Goal: Transaction & Acquisition: Download file/media

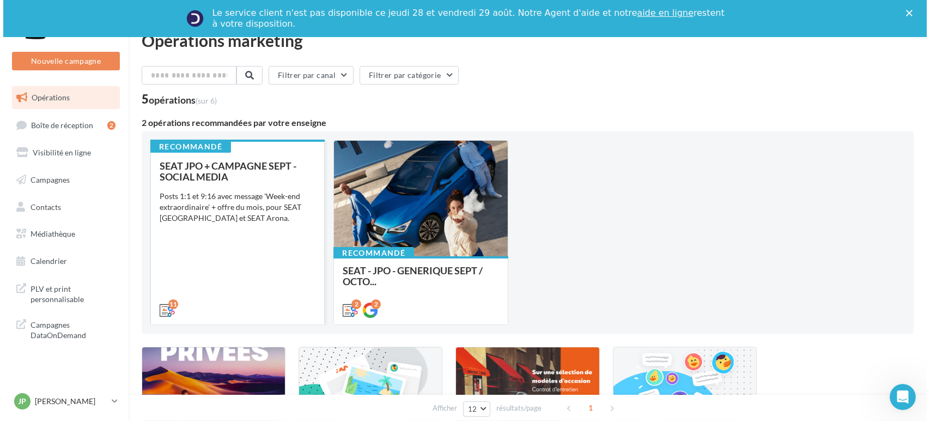
scroll to position [21, 0]
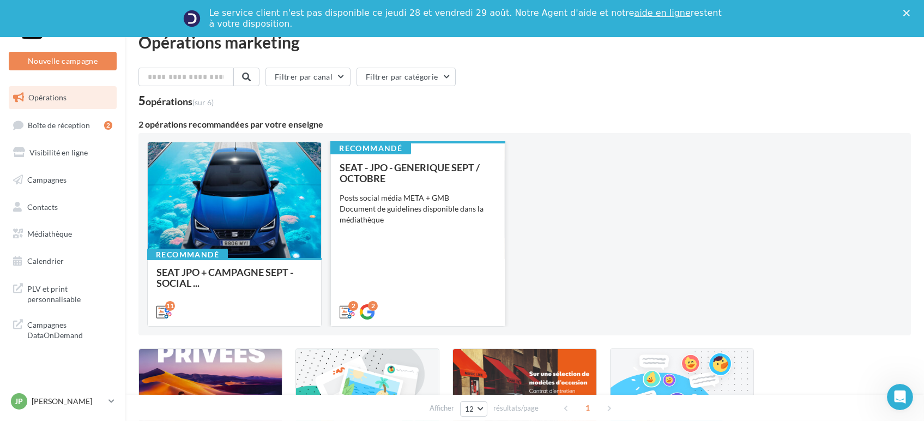
click at [436, 253] on div "SEAT - JPO - GENERIQUE SEPT / OCTOBRE Posts social média META + GMB Document de…" at bounding box center [418, 239] width 156 height 154
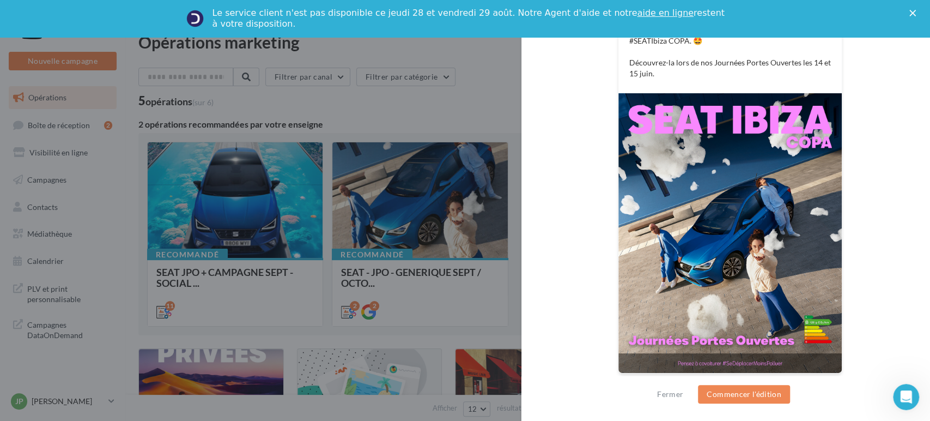
scroll to position [81, 0]
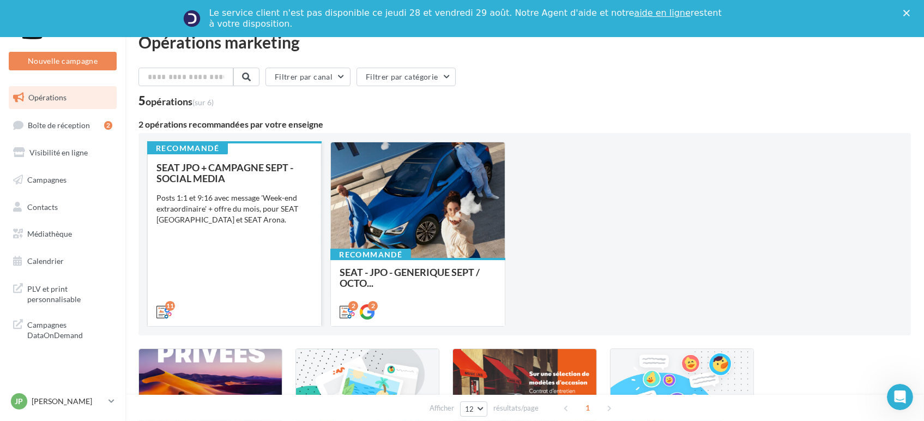
click at [246, 268] on div "SEAT JPO + CAMPAGNE SEPT - SOCIAL MEDIA Posts 1:1 et 9:16 avec message 'Week-en…" at bounding box center [234, 239] width 156 height 154
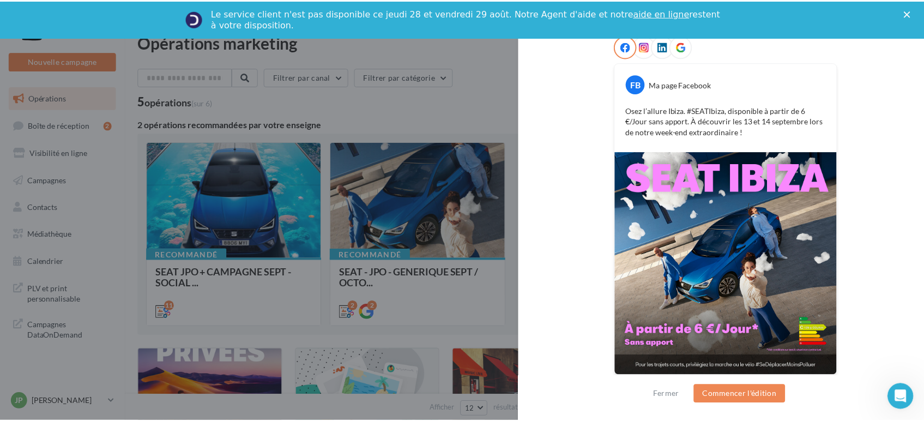
scroll to position [184, 0]
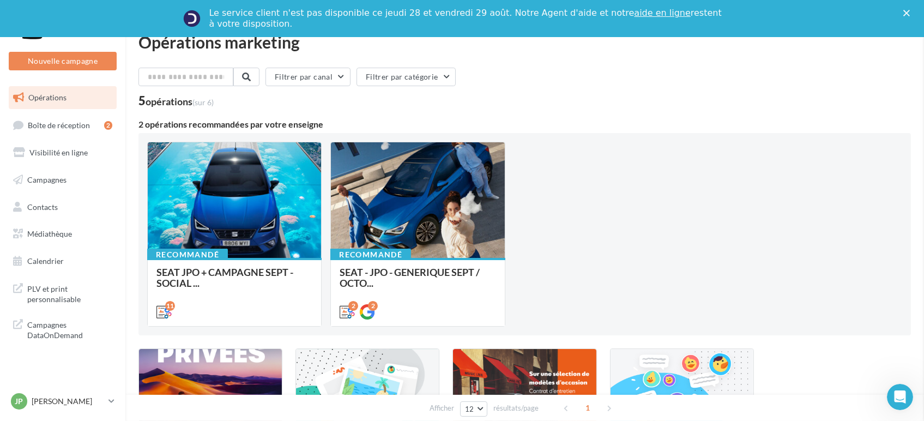
click at [64, 243] on link "Médiathèque" at bounding box center [63, 233] width 112 height 23
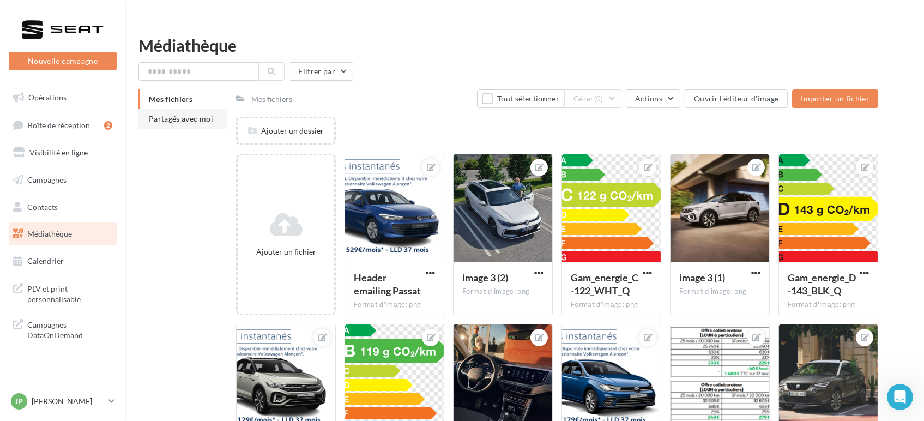
click at [168, 100] on ul "Mes fichiers Partagés avec moi" at bounding box center [182, 108] width 89 height 39
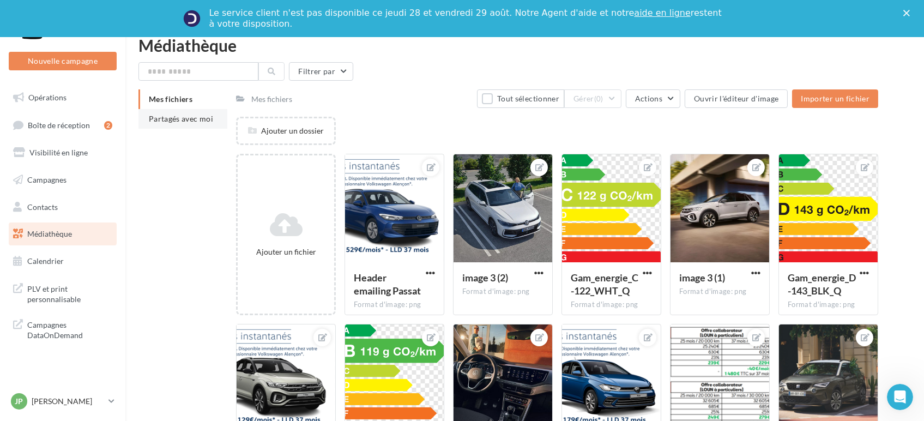
click at [170, 122] on span "Partagés avec moi" at bounding box center [181, 118] width 64 height 9
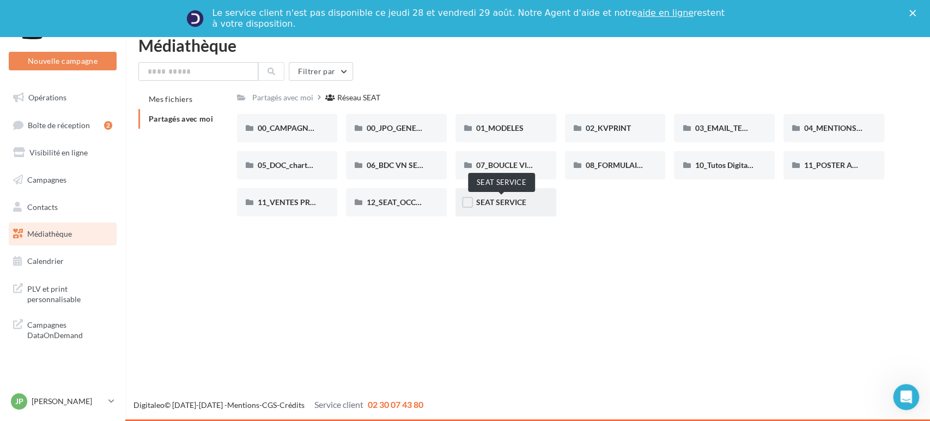
click at [487, 203] on span "SEAT SERVICE" at bounding box center [501, 201] width 50 height 9
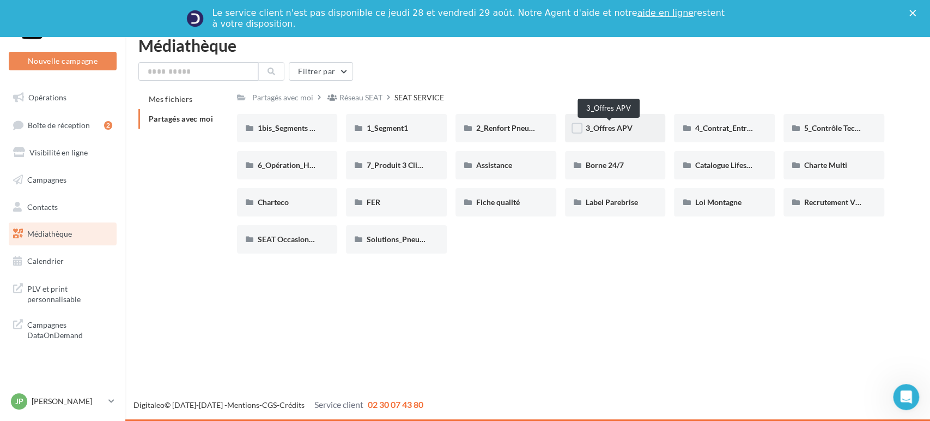
click at [599, 129] on span "3_Offres APV" at bounding box center [609, 127] width 47 height 9
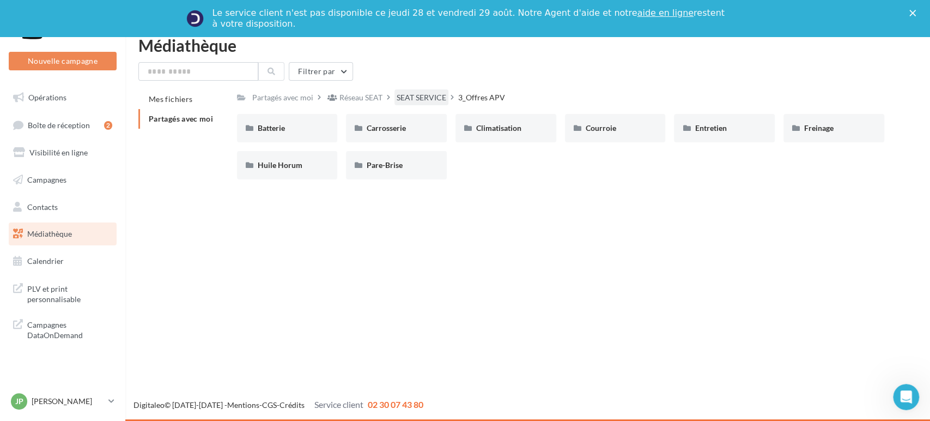
click at [420, 96] on div "SEAT SERVICE" at bounding box center [422, 97] width 50 height 11
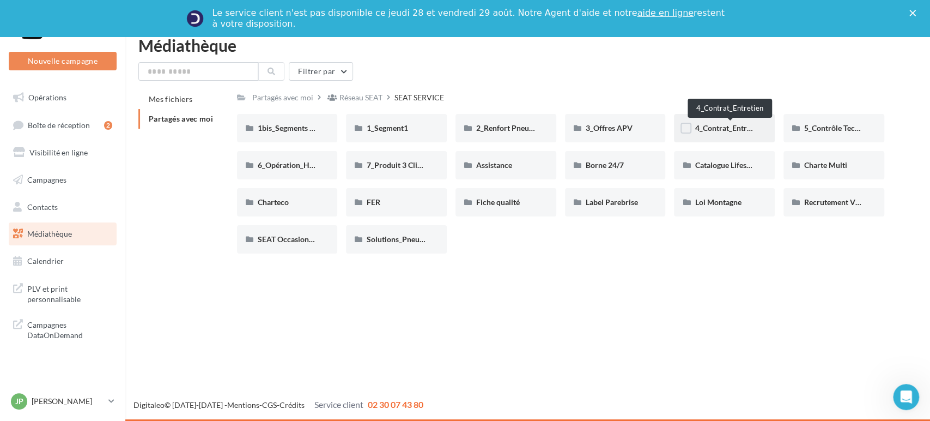
click at [712, 130] on span "4_Contrat_Entretien" at bounding box center [729, 127] width 69 height 9
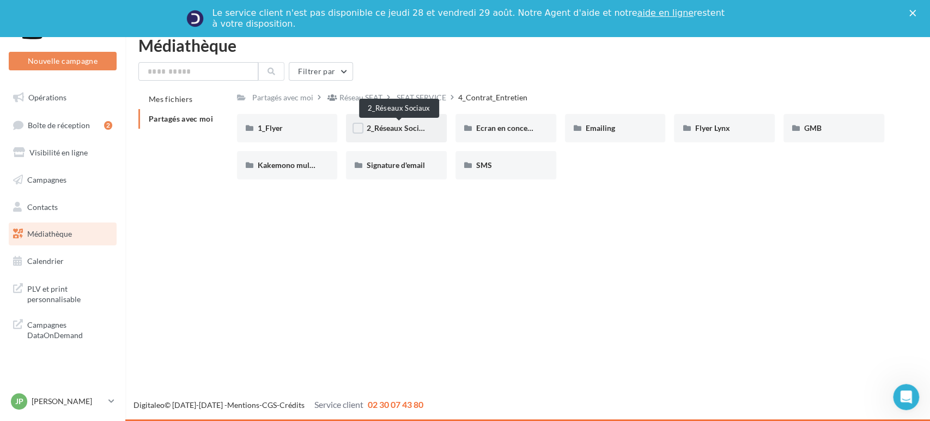
click at [397, 125] on span "2_Réseaux Sociaux" at bounding box center [399, 127] width 65 height 9
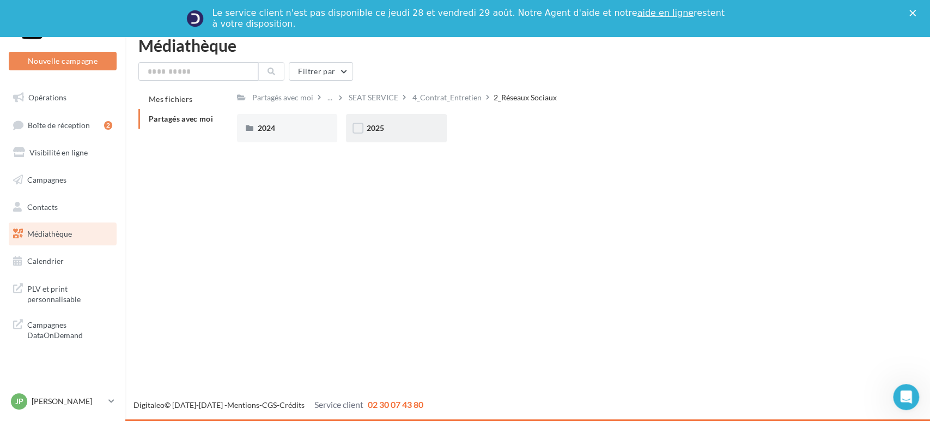
click at [378, 134] on div "2025" at bounding box center [396, 128] width 101 height 28
click at [371, 128] on span "Posts" at bounding box center [376, 127] width 19 height 9
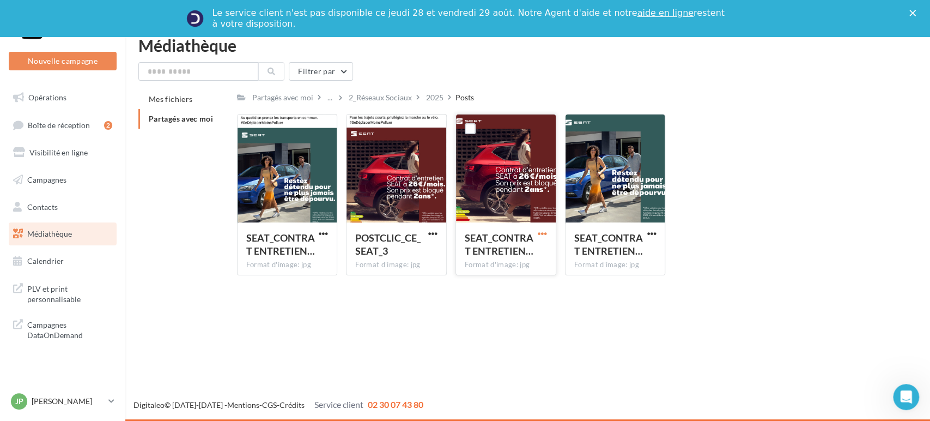
click at [542, 234] on span "button" at bounding box center [542, 233] width 9 height 9
click at [512, 263] on button "Télécharger" at bounding box center [494, 255] width 109 height 28
click at [432, 232] on span "button" at bounding box center [432, 233] width 9 height 9
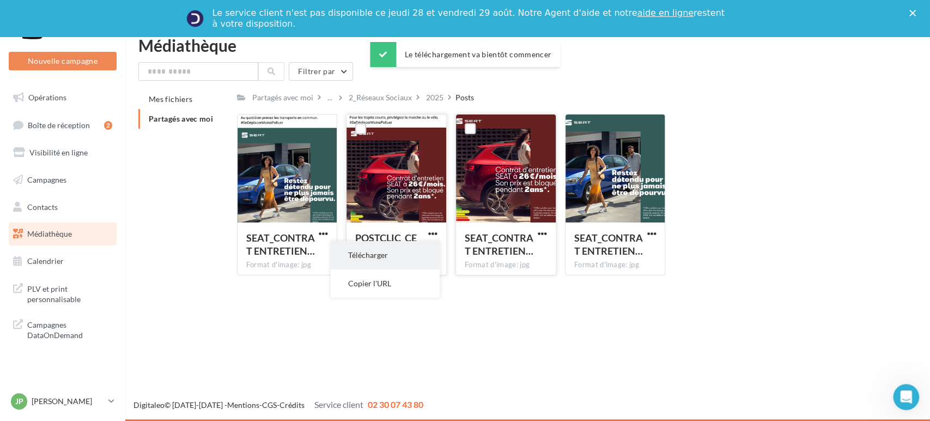
click at [399, 255] on button "Télécharger" at bounding box center [385, 255] width 109 height 28
click at [841, 207] on div "SEAT_CONTRAT ENTRETIEN… Format d'image: jpg SEAT_CONTRAT ENTRETIEN_MISE_EN_SITU…" at bounding box center [565, 199] width 656 height 170
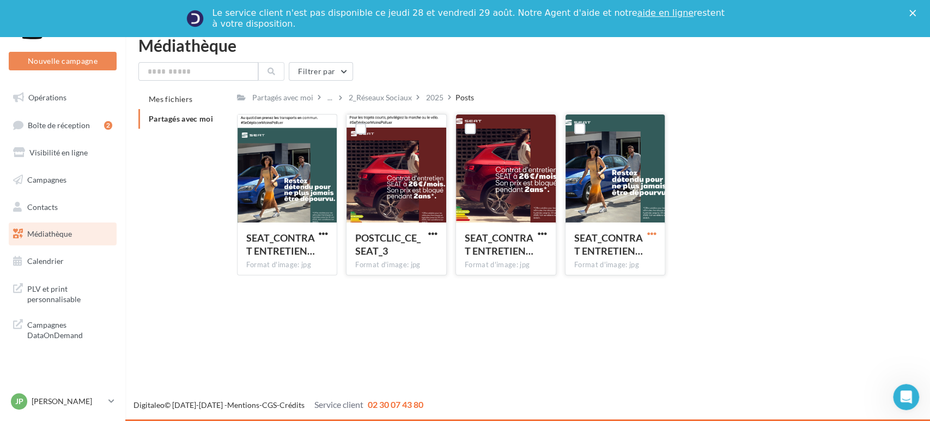
click at [652, 232] on span "button" at bounding box center [651, 233] width 9 height 9
click at [597, 260] on button "Télécharger" at bounding box center [603, 255] width 109 height 28
click at [321, 229] on span "button" at bounding box center [323, 233] width 9 height 9
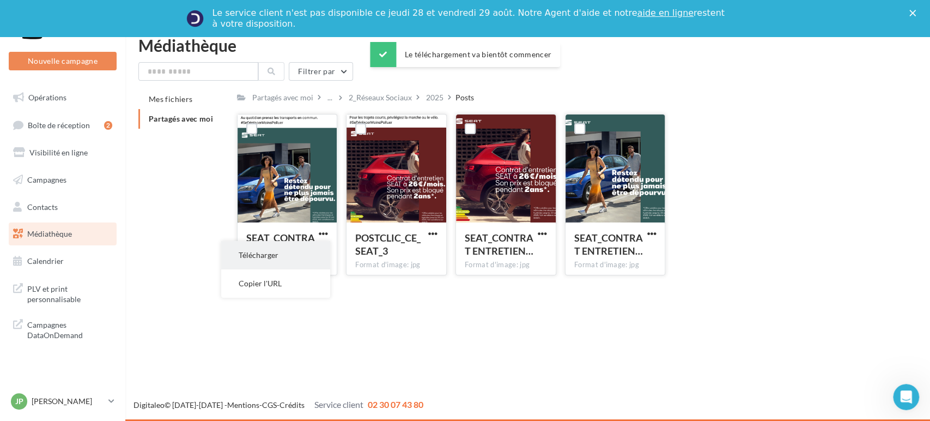
click at [290, 256] on button "Télécharger" at bounding box center [275, 255] width 109 height 28
click at [871, 208] on div "SEAT_CONTRAT ENTRETIEN… Format d'image: jpg SEAT_CONTRAT ENTRETIEN_MISE_EN_SITU…" at bounding box center [565, 199] width 656 height 170
